Goal: Navigation & Orientation: Find specific page/section

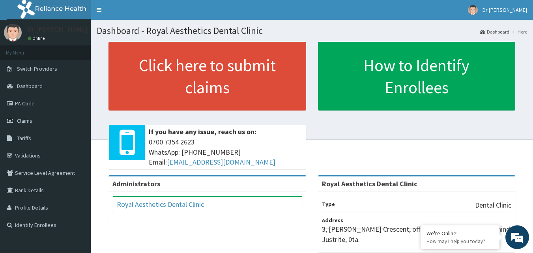
click at [35, 90] on link "Dashboard" at bounding box center [45, 85] width 91 height 17
click at [26, 105] on link "PA Code" at bounding box center [45, 103] width 91 height 17
